Goal: Register for event/course

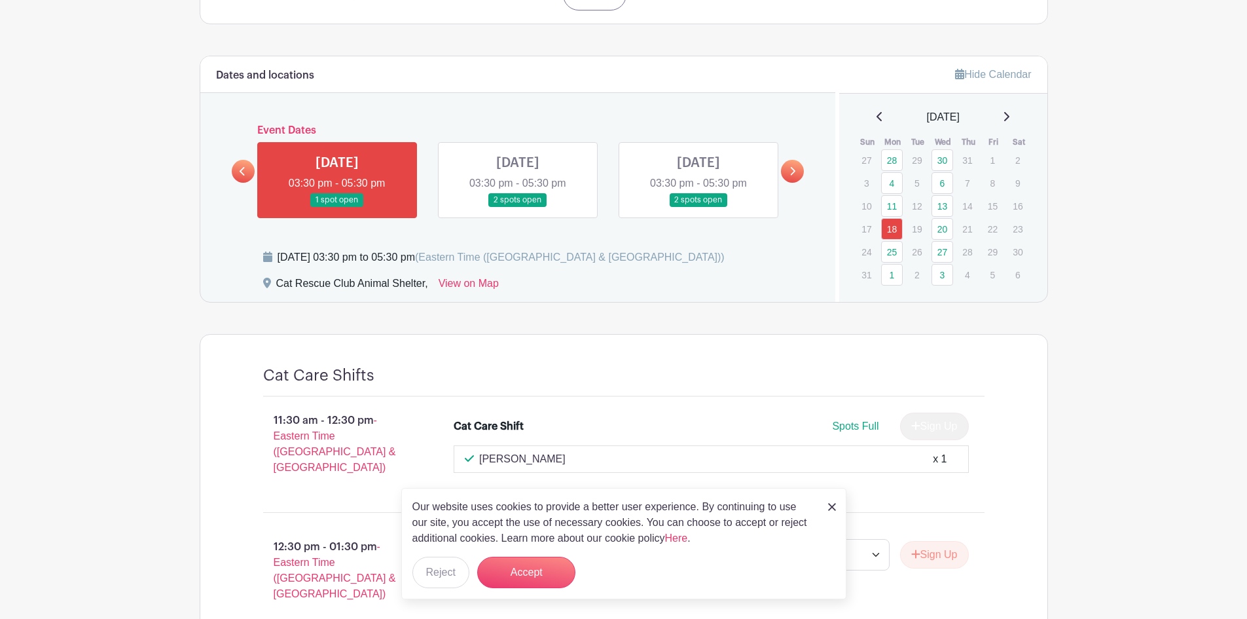
scroll to position [534, 0]
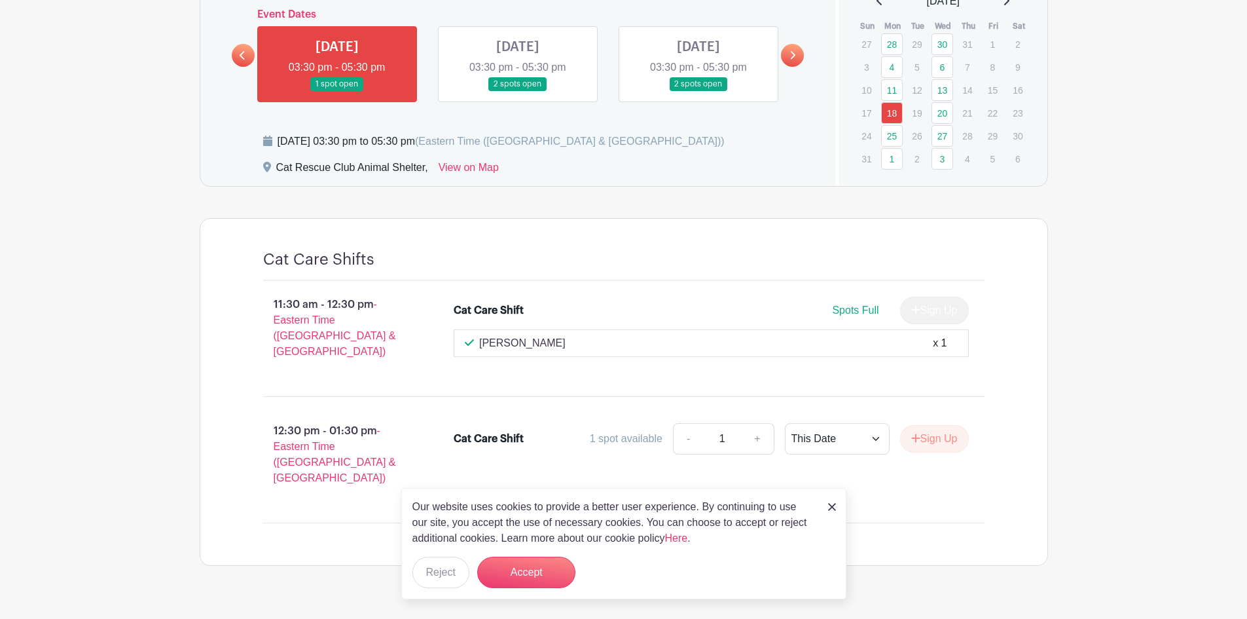
drag, startPoint x: 829, startPoint y: 508, endPoint x: 822, endPoint y: 506, distance: 7.5
click at [829, 508] on img at bounding box center [832, 507] width 8 height 8
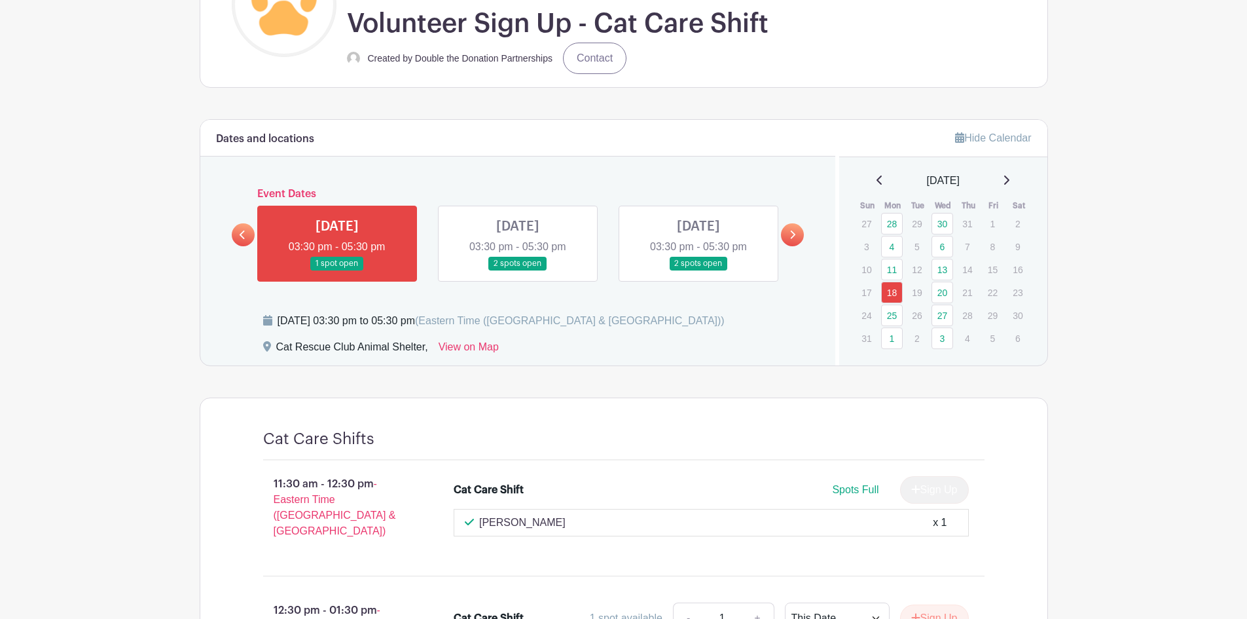
scroll to position [468, 0]
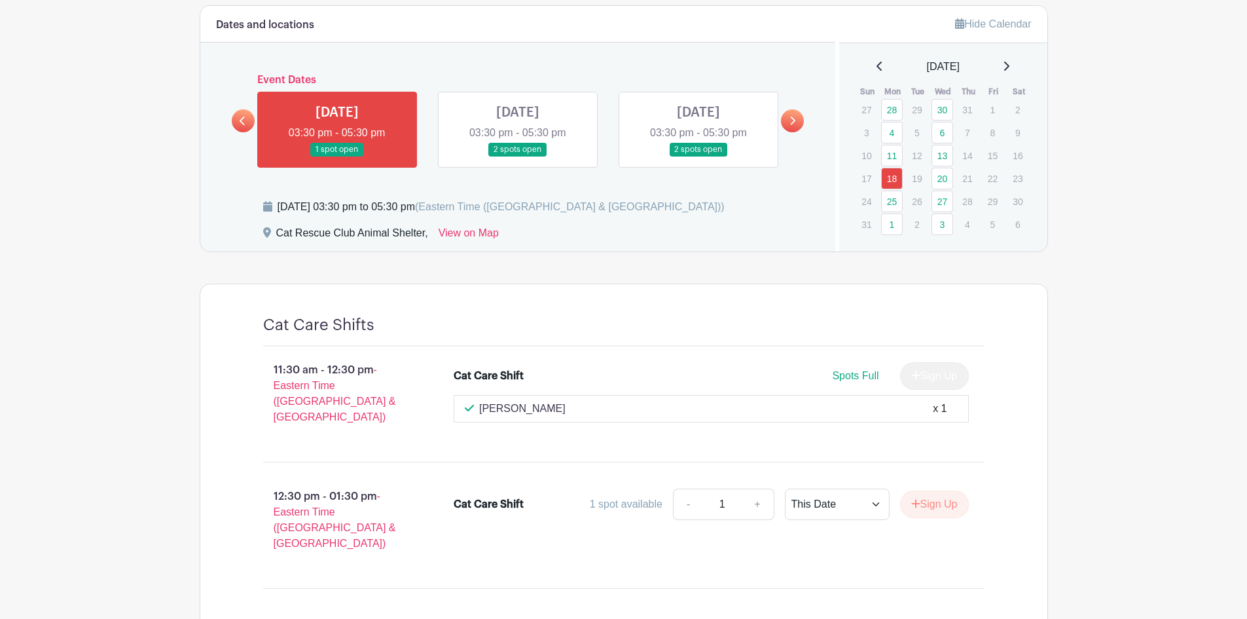
click at [531, 414] on p "[PERSON_NAME]" at bounding box center [522, 409] width 86 height 16
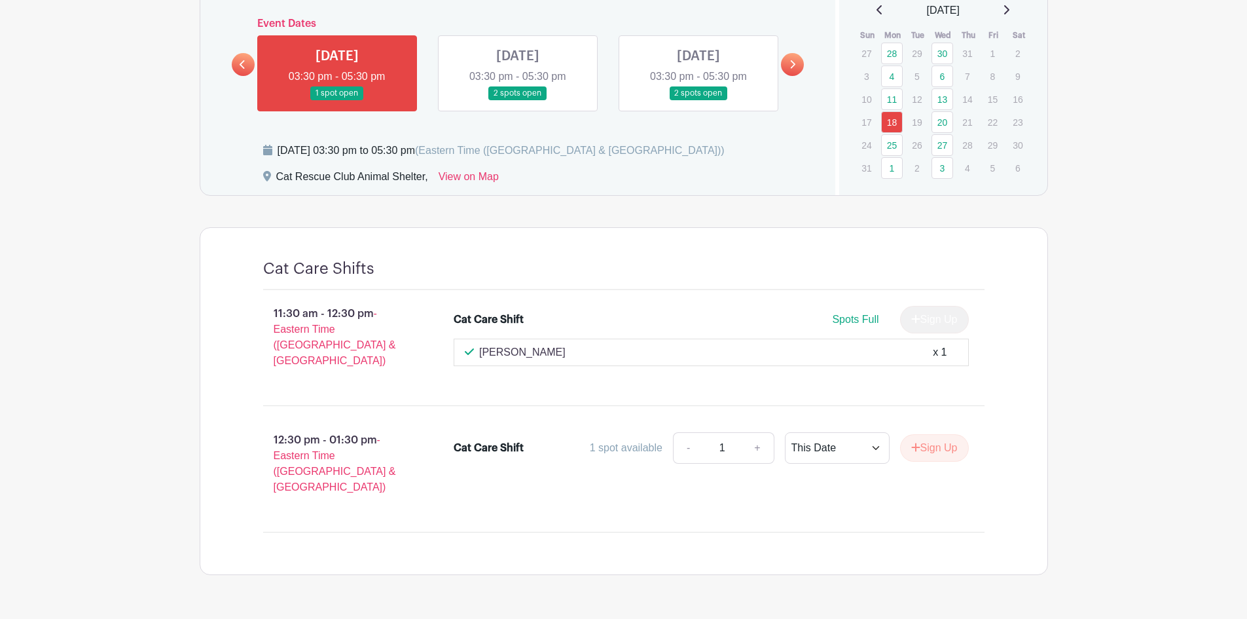
scroll to position [534, 0]
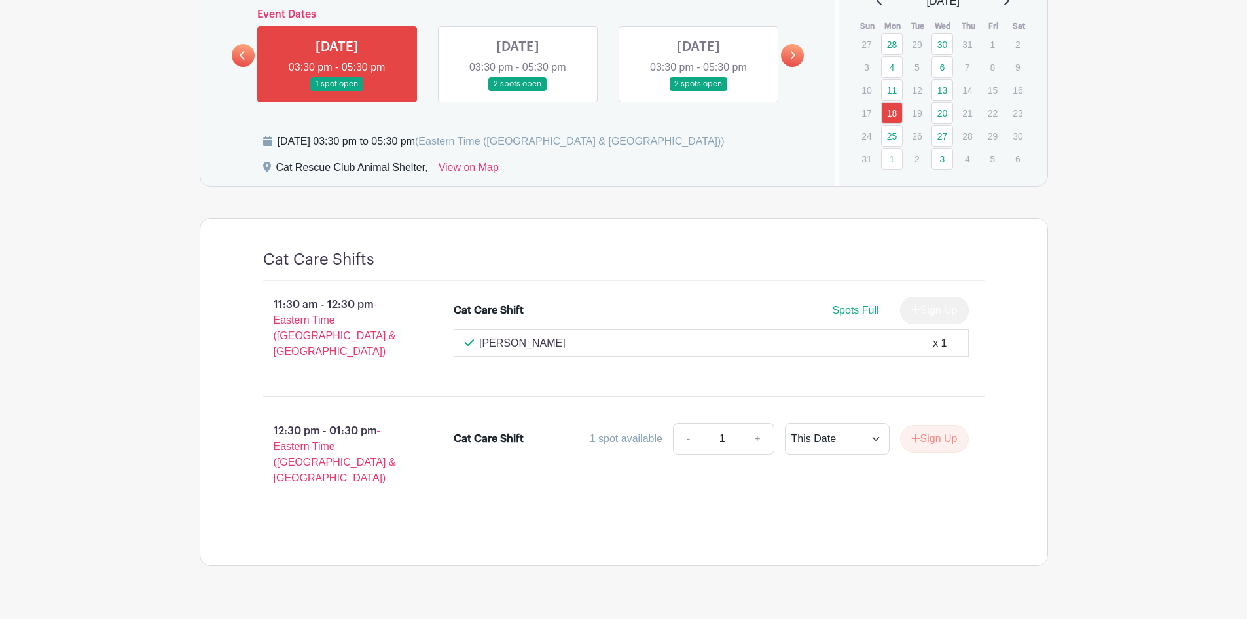
click at [549, 339] on div "[PERSON_NAME] x 1" at bounding box center [711, 343] width 493 height 16
click at [535, 342] on p "[PERSON_NAME]" at bounding box center [522, 343] width 86 height 16
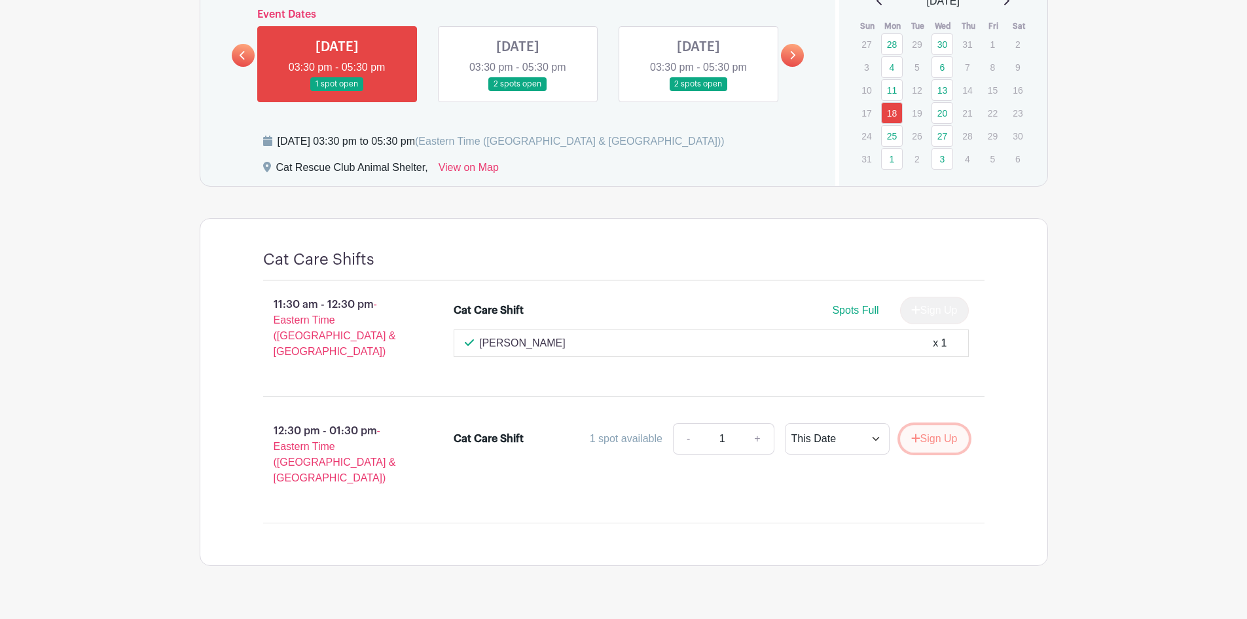
click at [923, 425] on button "Sign Up" at bounding box center [934, 439] width 69 height 28
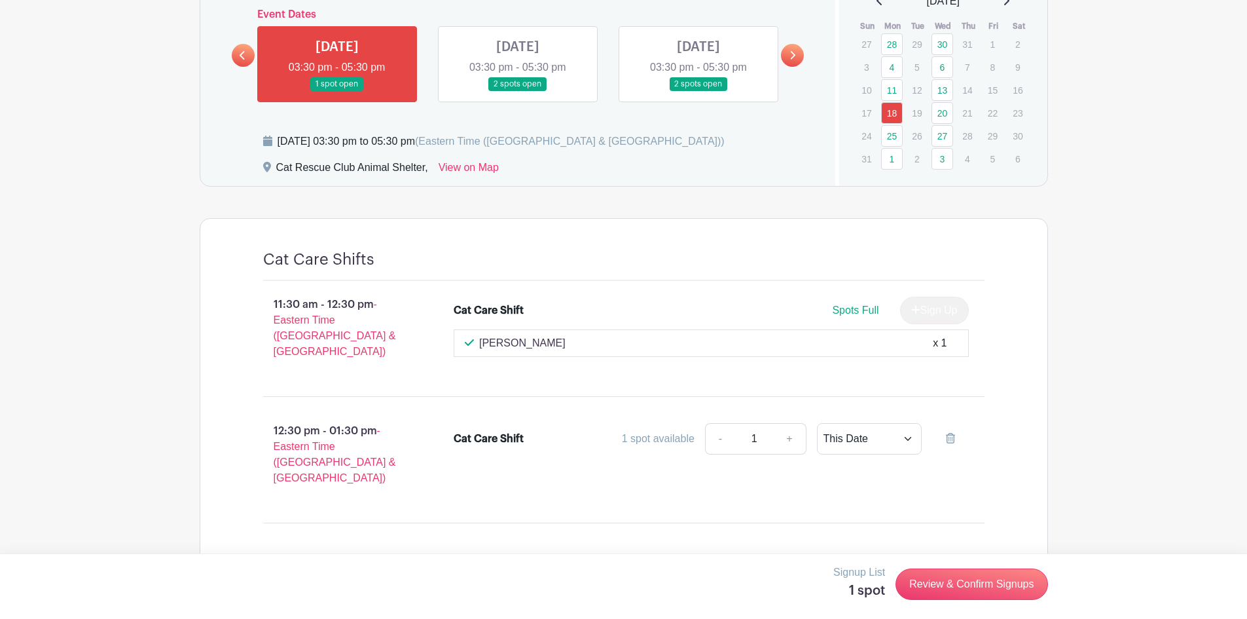
click at [496, 431] on div "Cat Care Shift" at bounding box center [489, 439] width 70 height 16
click at [796, 426] on link "+" at bounding box center [789, 438] width 33 height 31
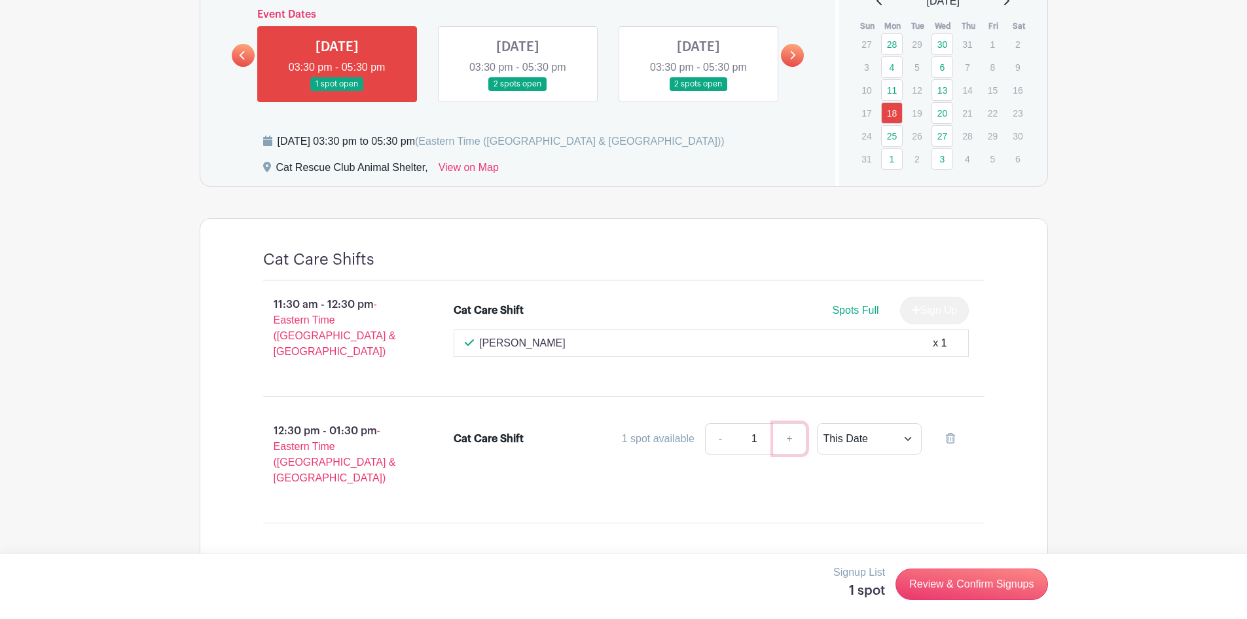
click at [796, 426] on link "+" at bounding box center [789, 438] width 33 height 31
click at [795, 426] on link "+" at bounding box center [789, 438] width 33 height 31
click at [791, 424] on link "+" at bounding box center [789, 438] width 33 height 31
click at [789, 423] on link "+" at bounding box center [789, 438] width 33 height 31
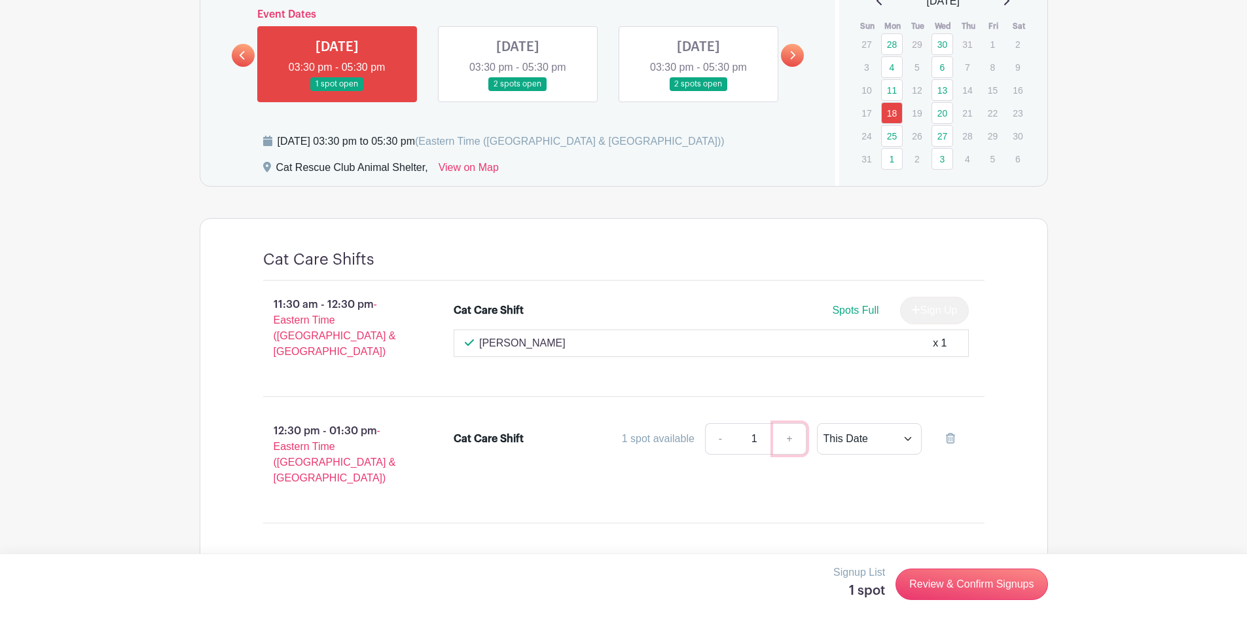
click at [789, 423] on link "+" at bounding box center [789, 438] width 33 height 31
click at [784, 424] on link "+" at bounding box center [789, 438] width 33 height 31
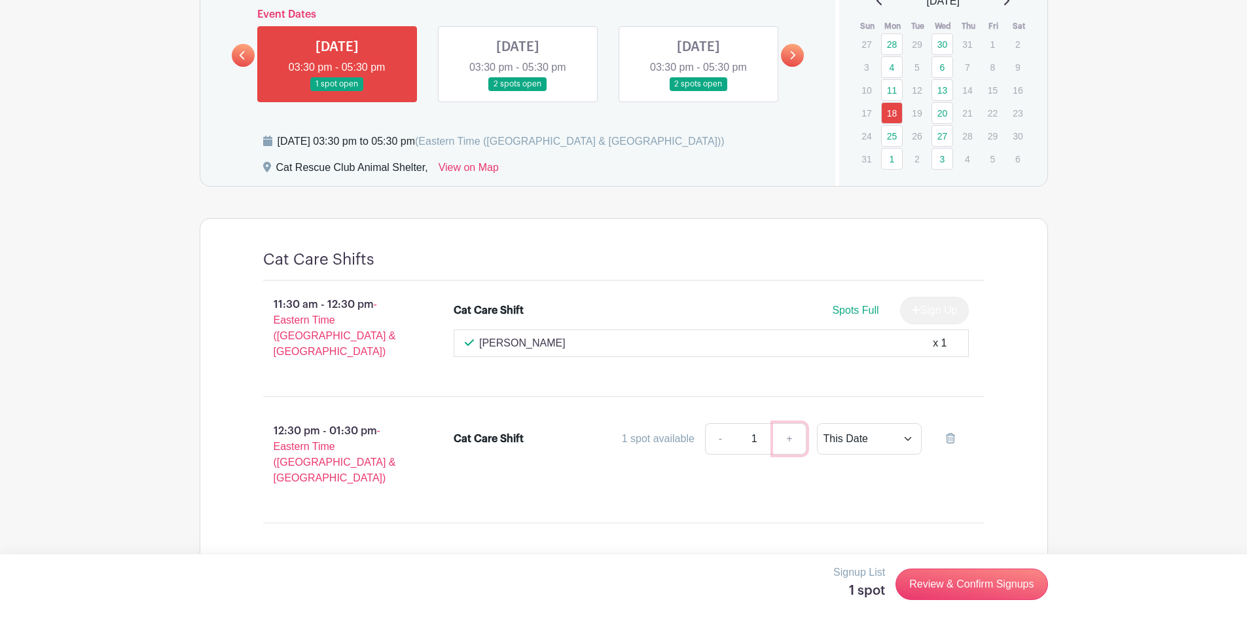
click at [782, 424] on link "+" at bounding box center [789, 438] width 33 height 31
click at [781, 424] on link "+" at bounding box center [789, 438] width 33 height 31
click at [758, 445] on div "Cat Care Shift 1 spot available - 1 + This Date Select Dates Select Dates" at bounding box center [711, 441] width 515 height 37
click at [949, 433] on icon at bounding box center [950, 438] width 9 height 10
